Goal: Task Accomplishment & Management: Use online tool/utility

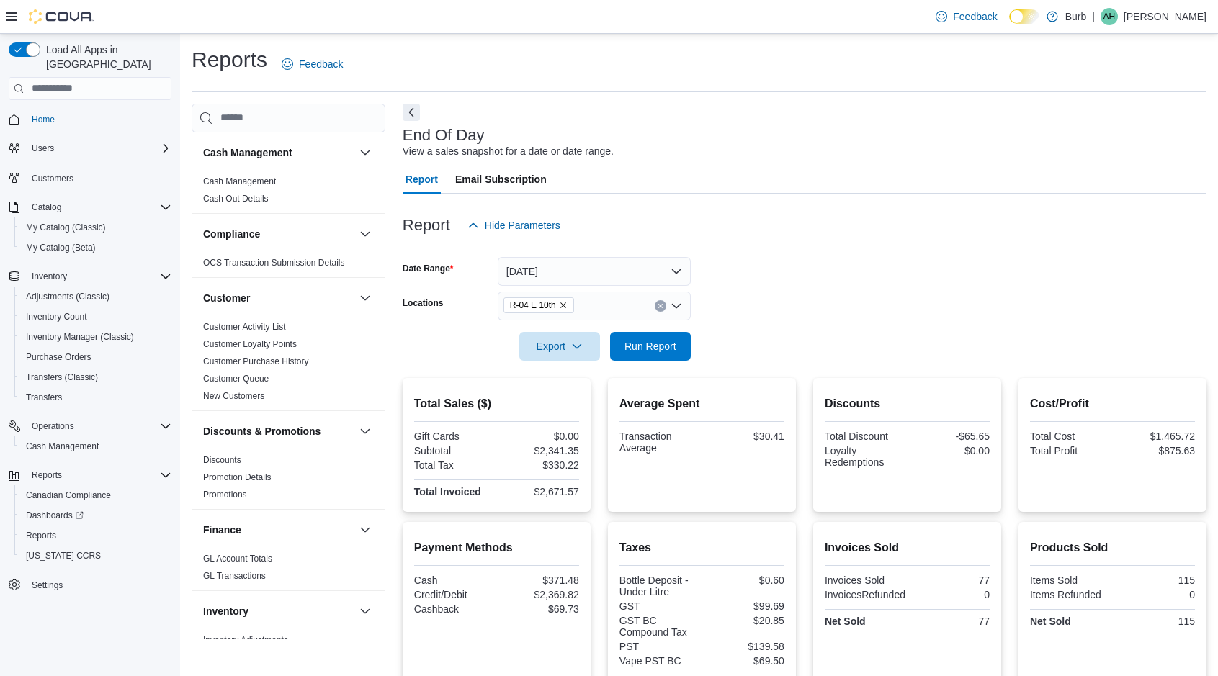
scroll to position [183, 0]
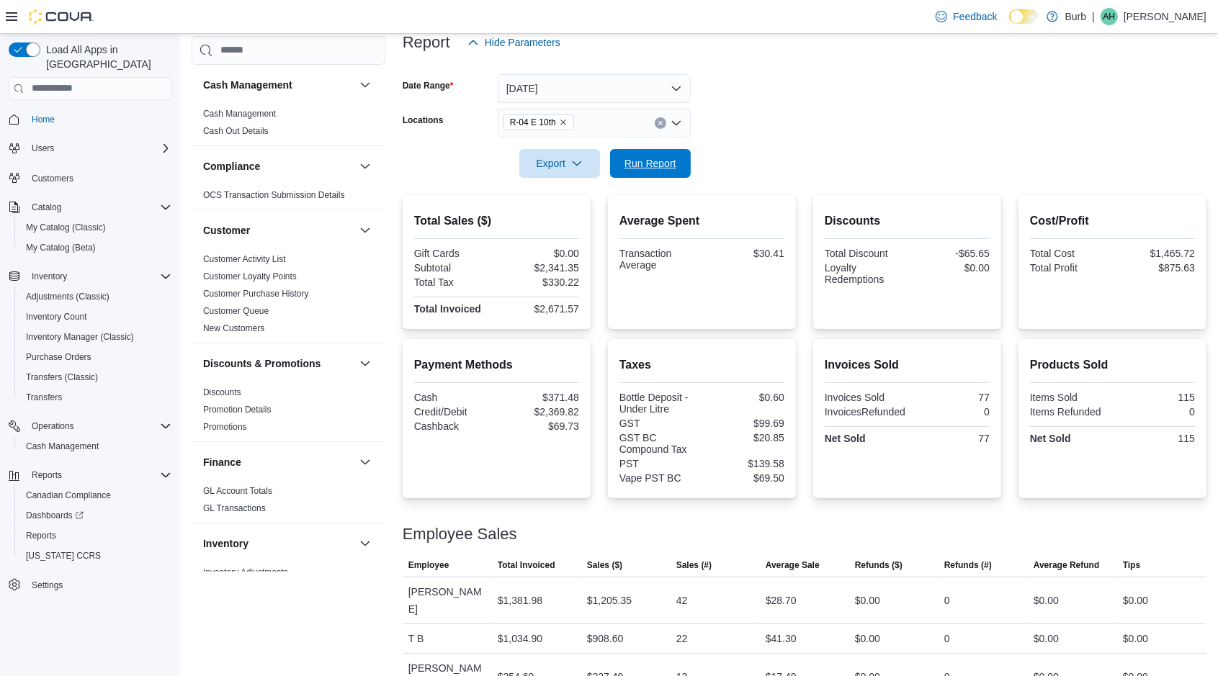
click at [667, 161] on span "Run Report" at bounding box center [650, 163] width 52 height 14
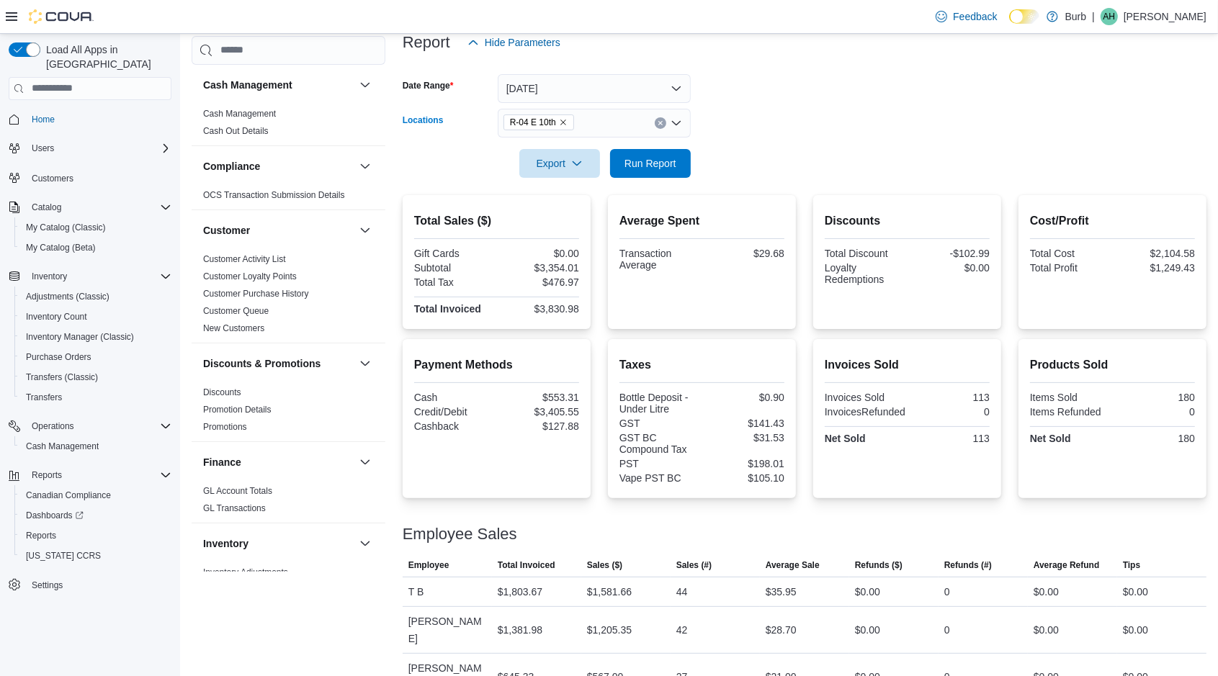
click at [663, 120] on button "Clear input" at bounding box center [660, 123] width 12 height 12
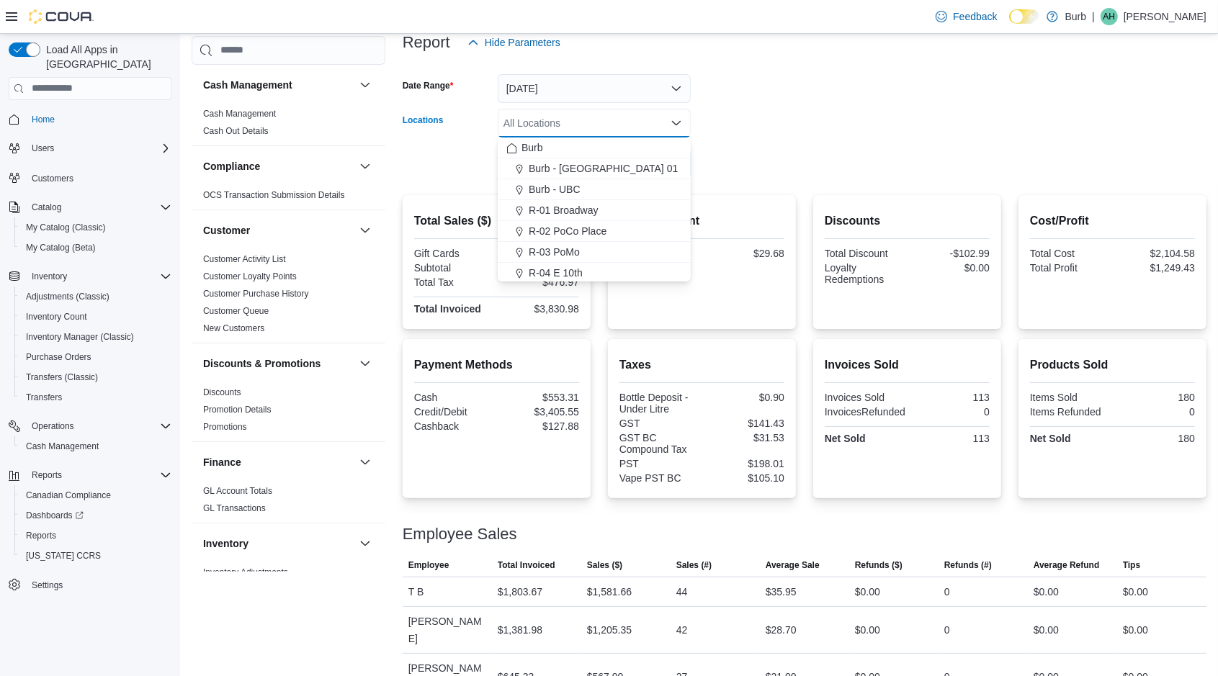
click at [577, 206] on span "R-01 Broadway" at bounding box center [563, 210] width 70 height 14
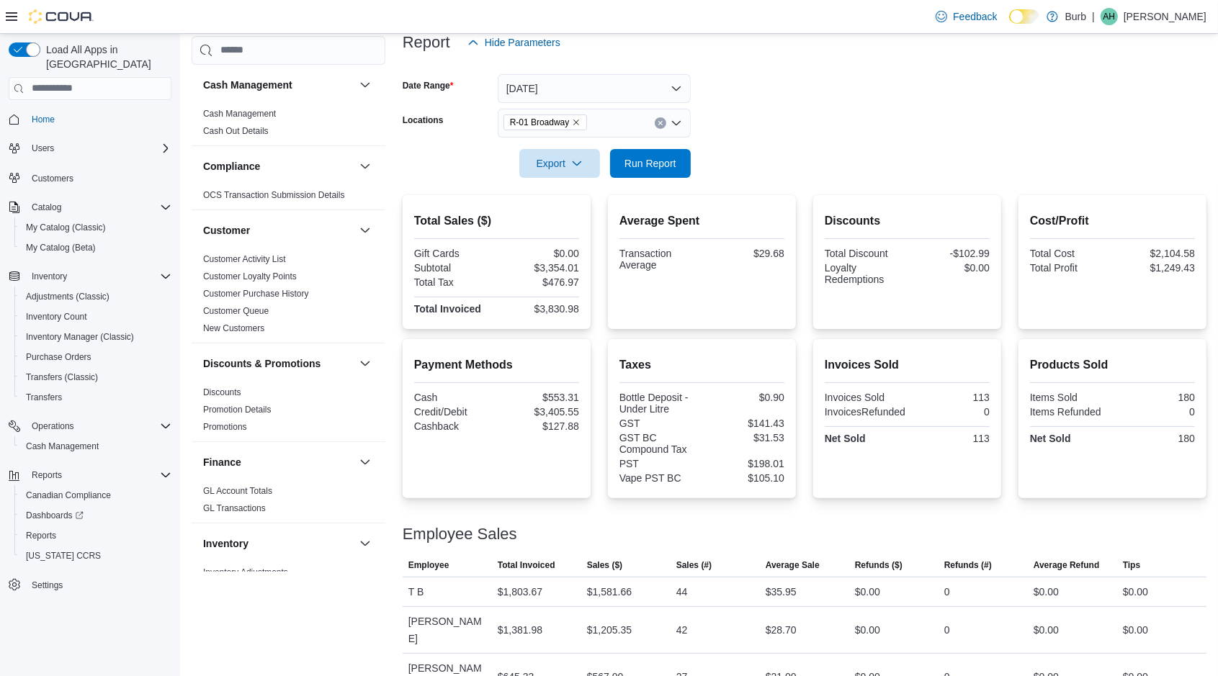
click at [759, 176] on form "Date Range [DATE] Locations R-01 Broadway Export Run Report" at bounding box center [804, 117] width 804 height 121
click at [653, 163] on span "Run Report" at bounding box center [650, 163] width 52 height 14
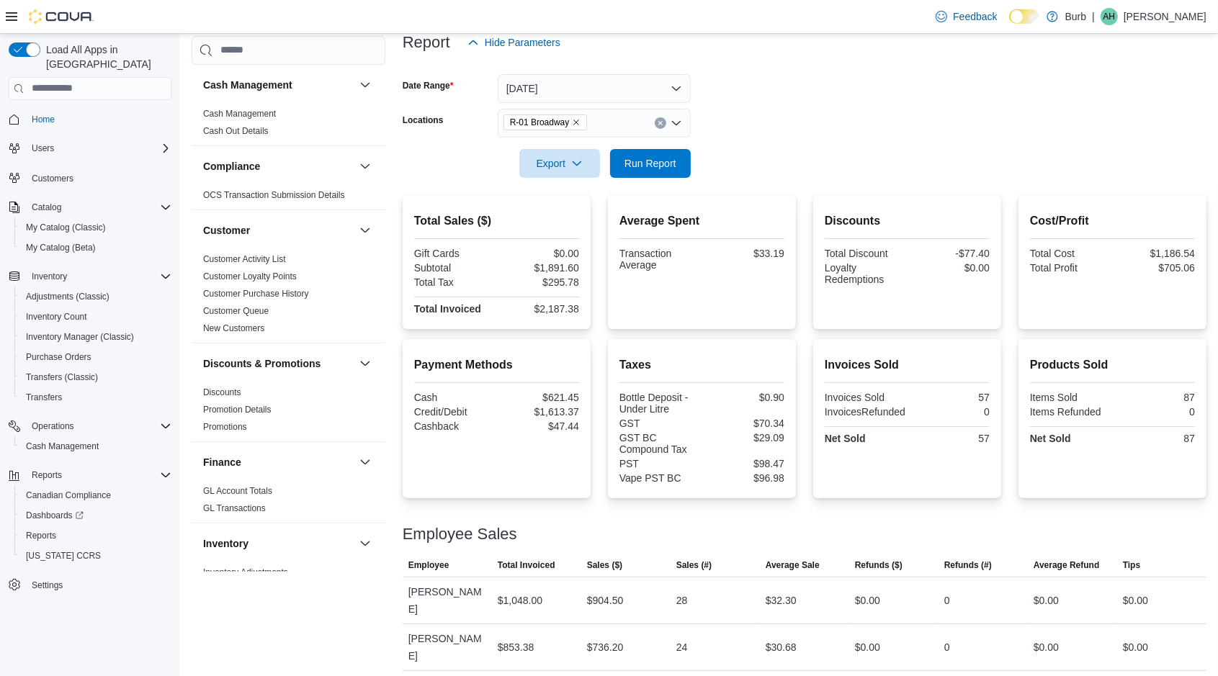
click at [663, 119] on button "Clear input" at bounding box center [660, 123] width 12 height 12
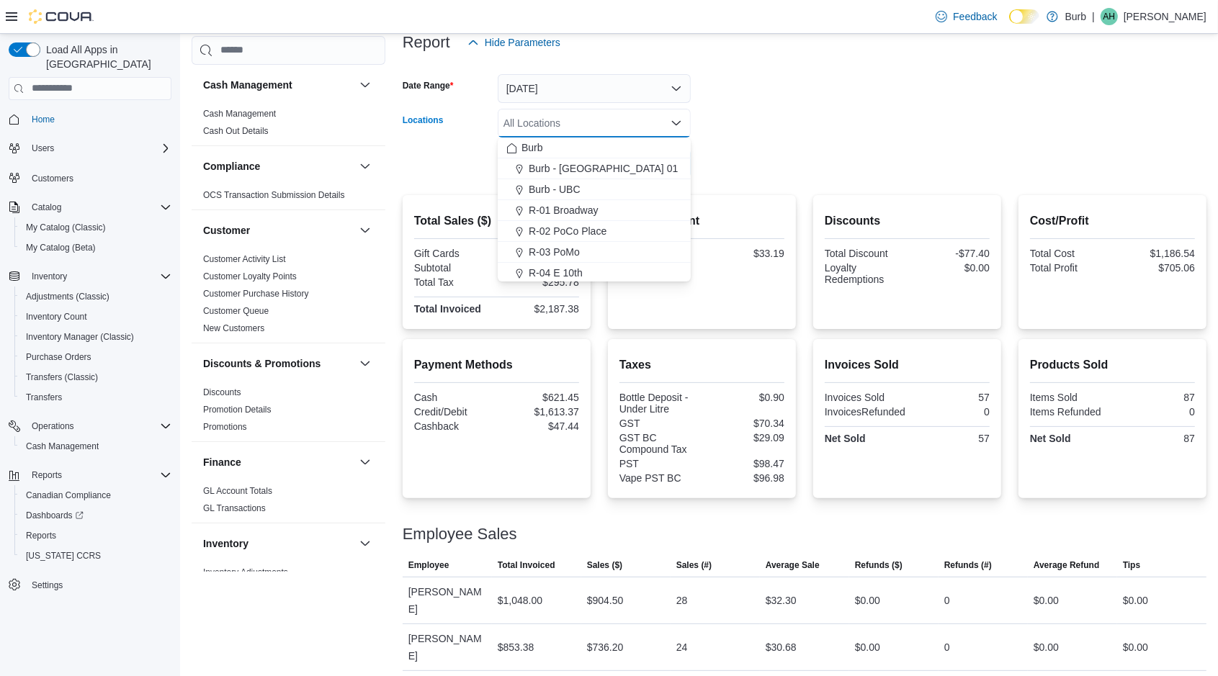
click at [580, 186] on span "Burb - UBC" at bounding box center [554, 189] width 52 height 14
click at [711, 142] on div at bounding box center [804, 144] width 804 height 12
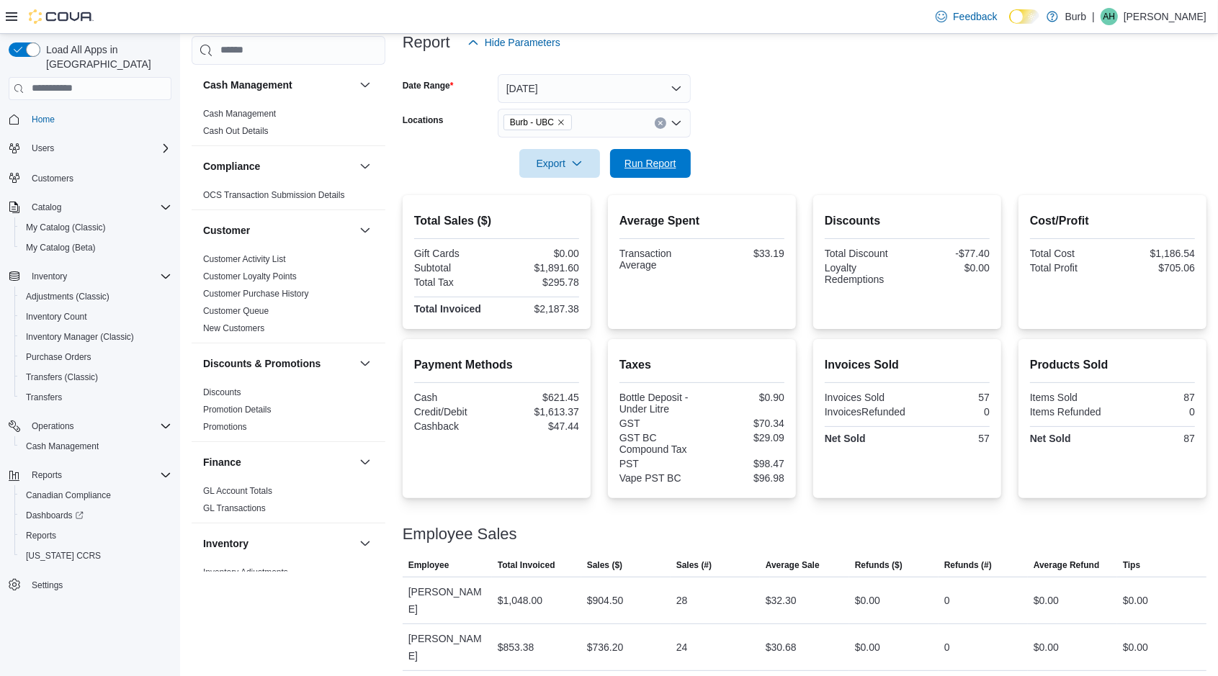
click at [666, 159] on span "Run Report" at bounding box center [650, 163] width 52 height 14
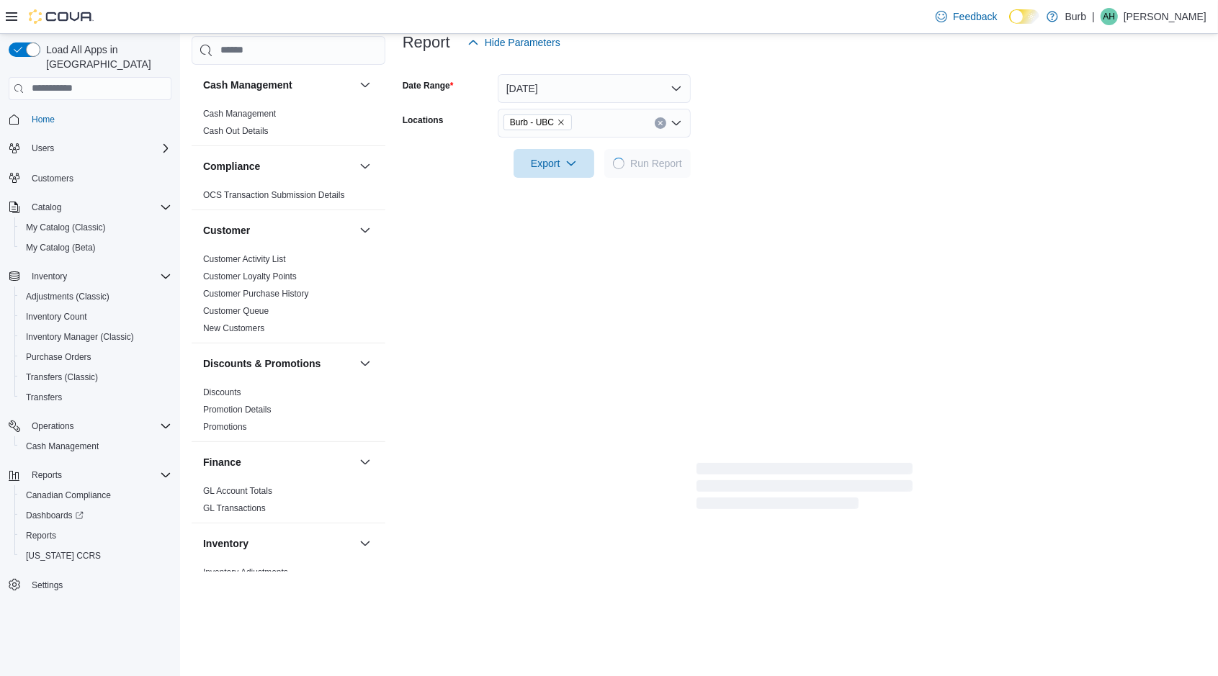
scroll to position [153, 0]
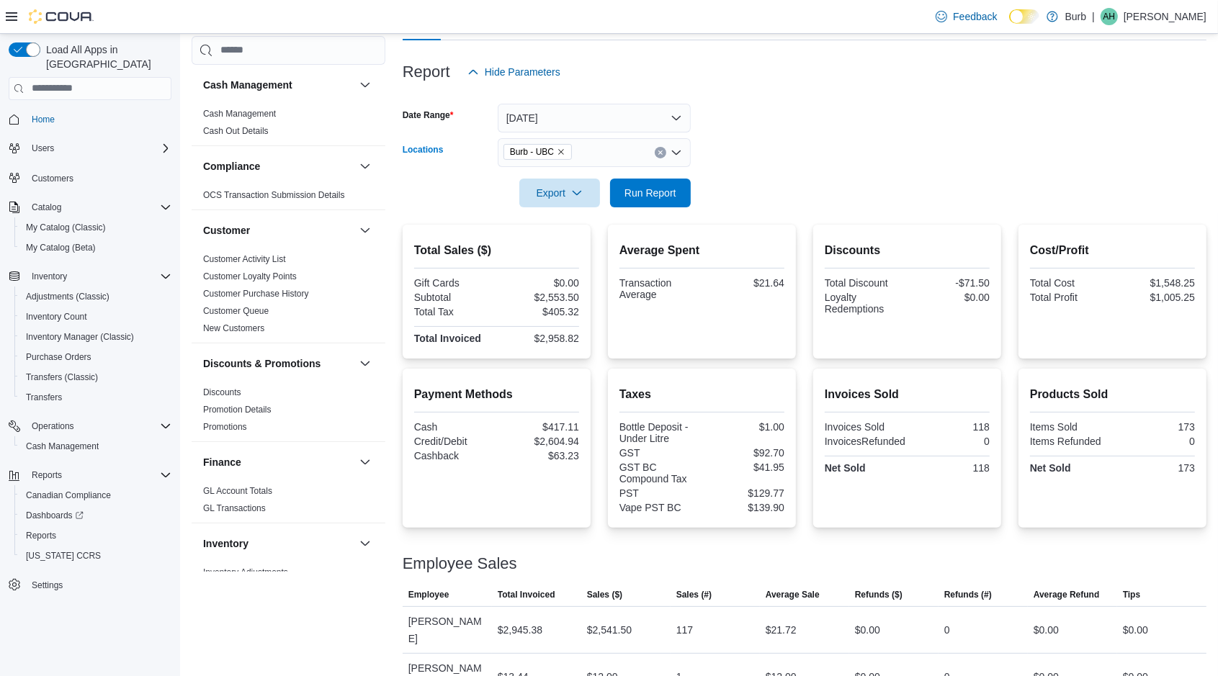
click at [660, 150] on icon "Clear input" at bounding box center [660, 153] width 6 height 6
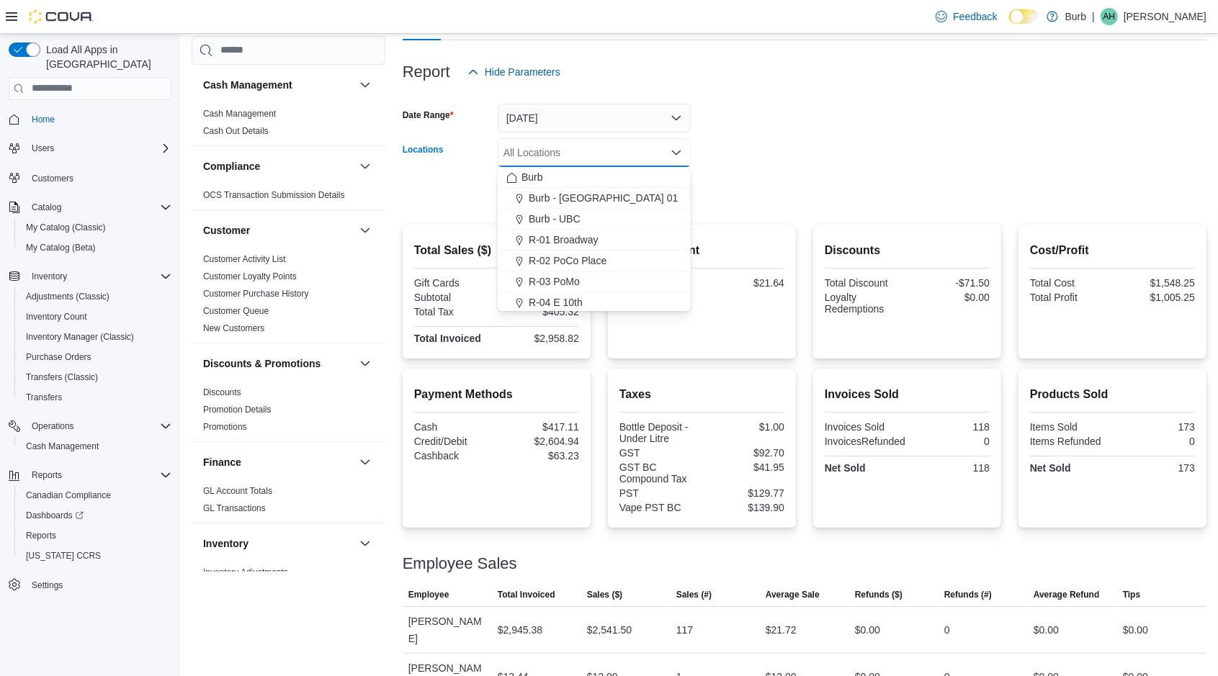
click at [630, 266] on div "R-02 PoCo Place" at bounding box center [594, 260] width 176 height 14
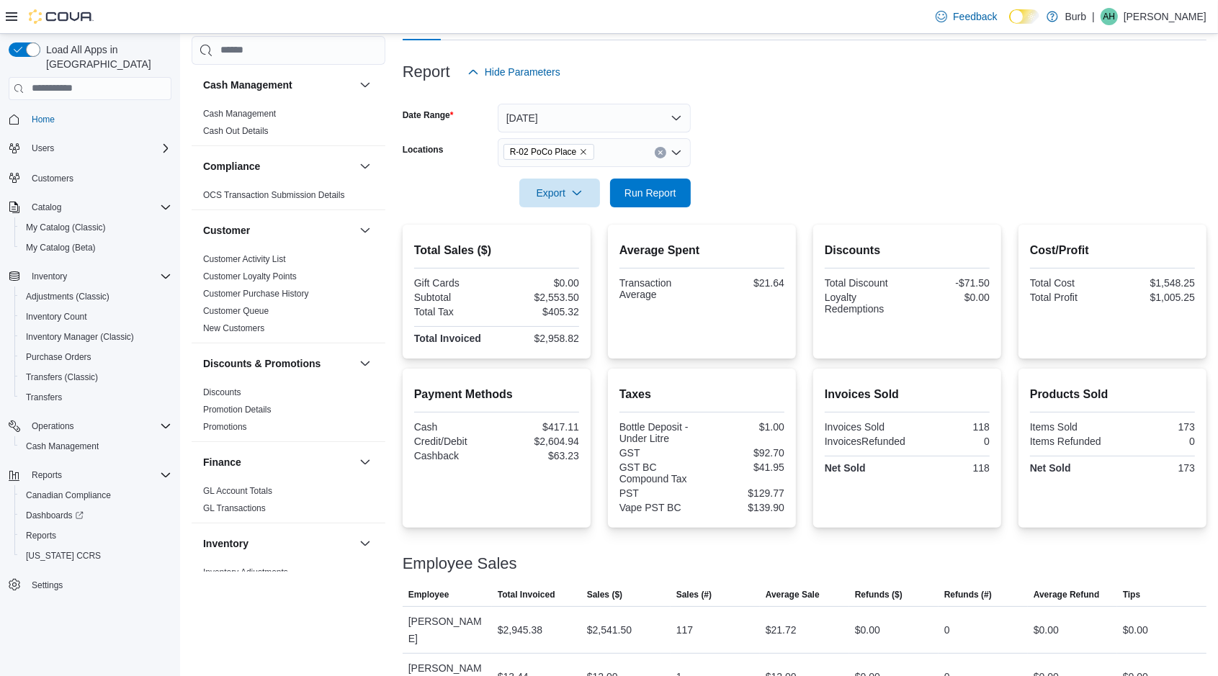
click at [725, 169] on div at bounding box center [804, 173] width 804 height 12
click at [669, 186] on span "Run Report" at bounding box center [650, 193] width 52 height 14
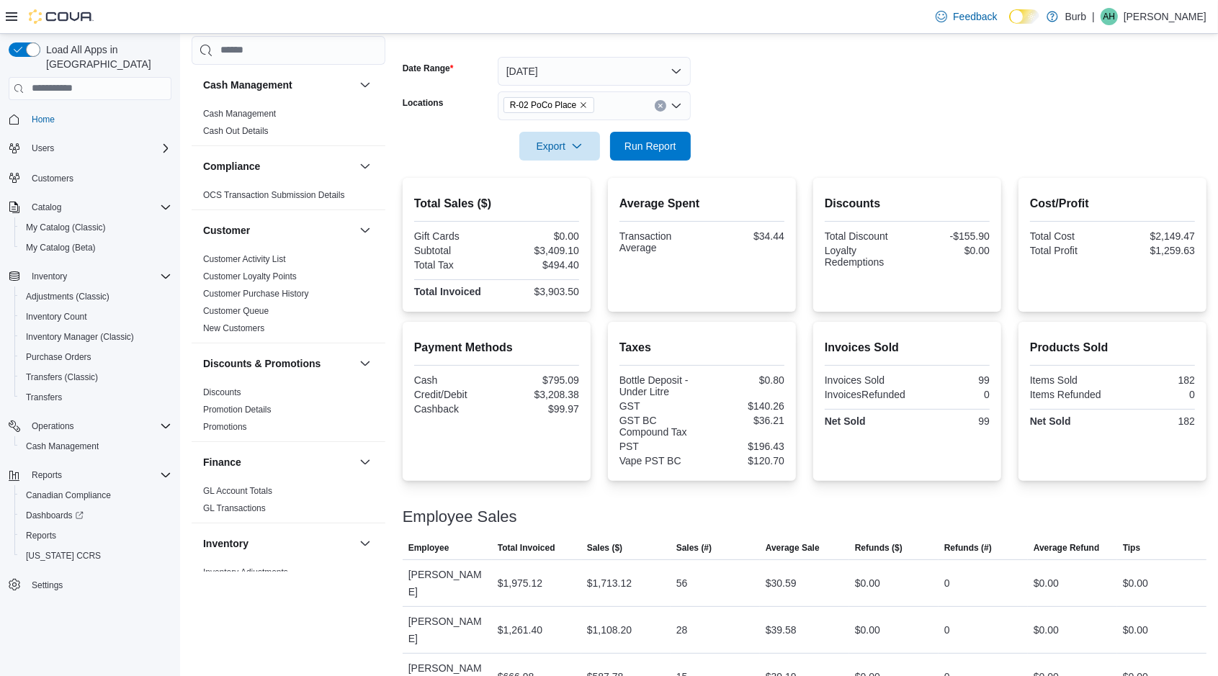
click at [663, 107] on button "Clear input" at bounding box center [660, 106] width 12 height 12
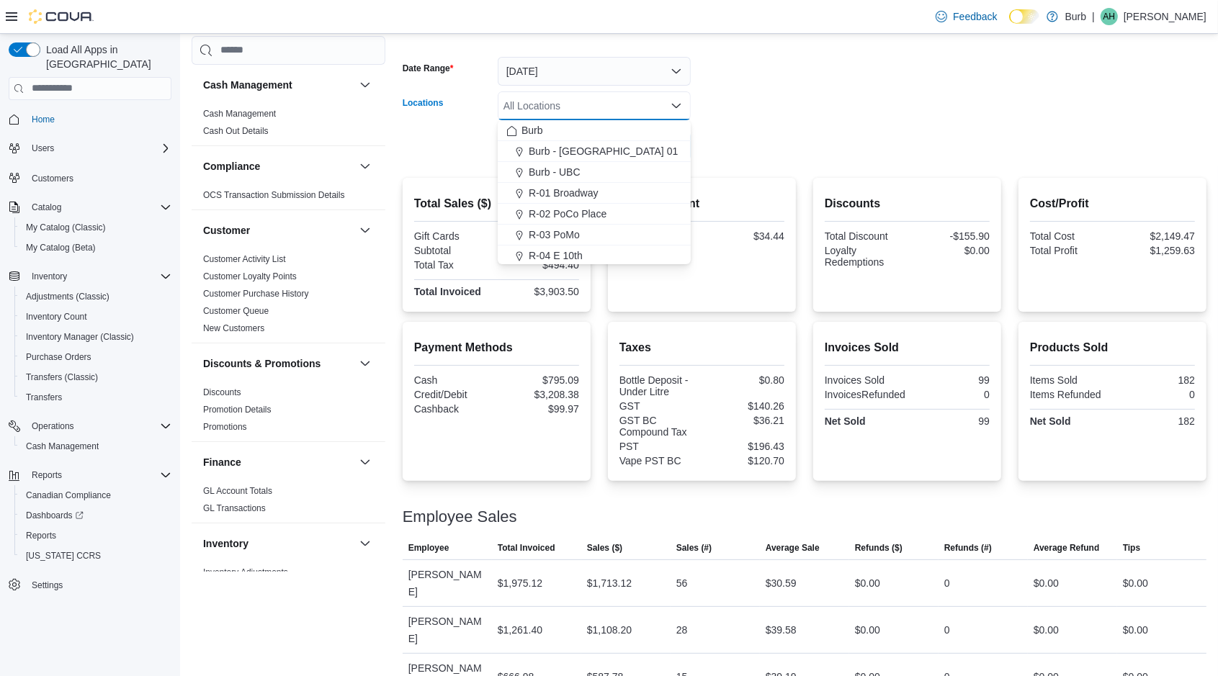
click at [618, 229] on div "R-03 PoMo" at bounding box center [594, 235] width 176 height 14
click at [719, 151] on form "Date Range [DATE] Locations R-03 PoMo Combo box. Selected. R-03 PoMo. Press Bac…" at bounding box center [804, 100] width 804 height 121
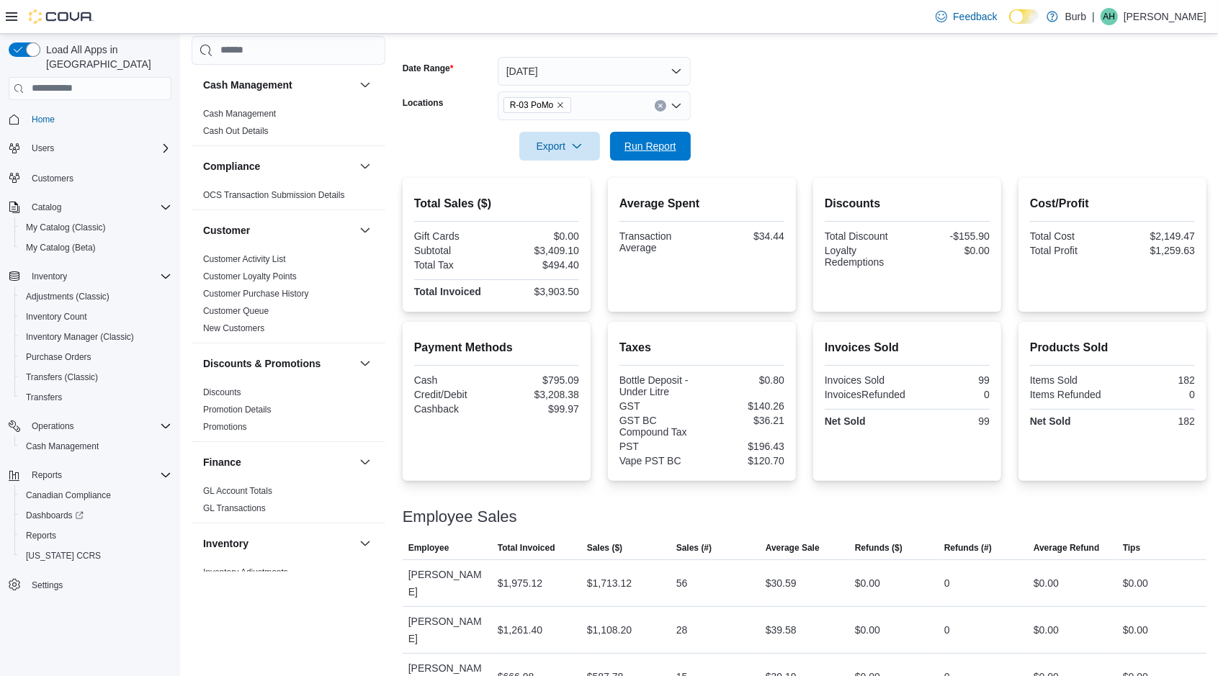
click at [670, 143] on span "Run Report" at bounding box center [650, 146] width 52 height 14
